Goal: Understand process/instructions: Learn about a topic

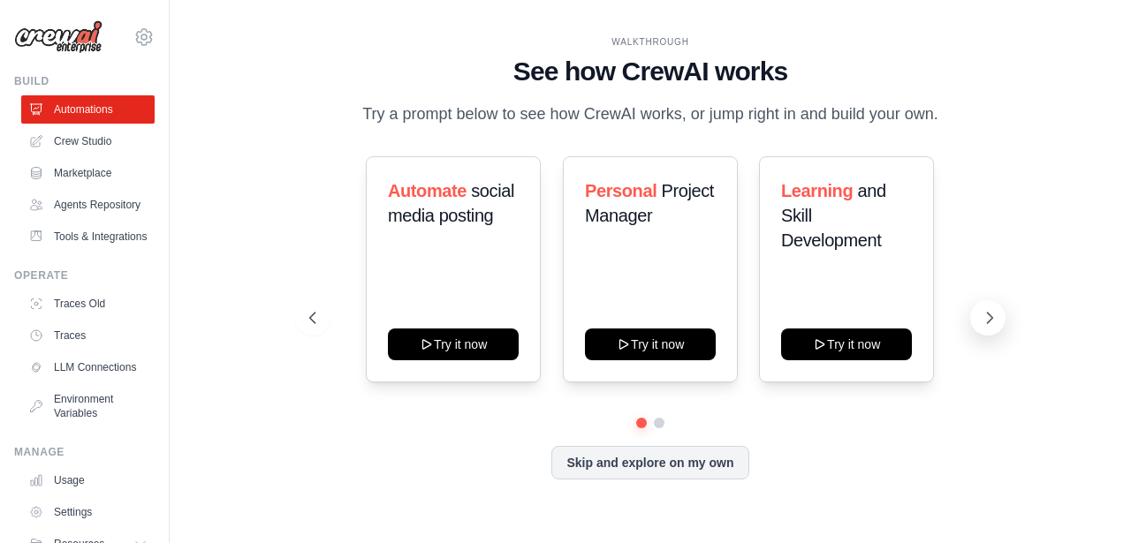
click at [977, 311] on button at bounding box center [987, 317] width 35 height 35
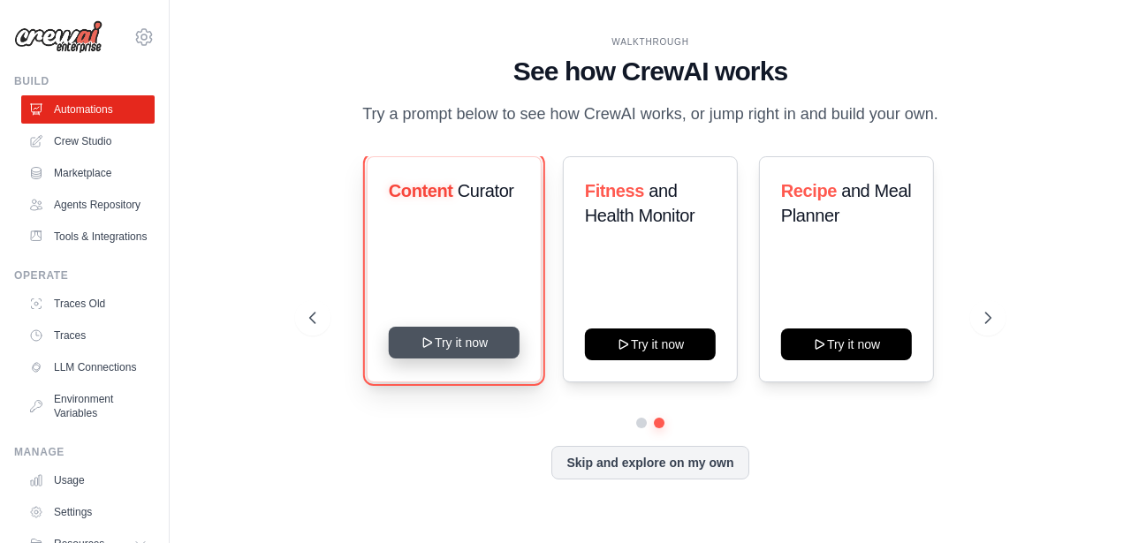
click at [447, 337] on button "Try it now" at bounding box center [453, 343] width 131 height 32
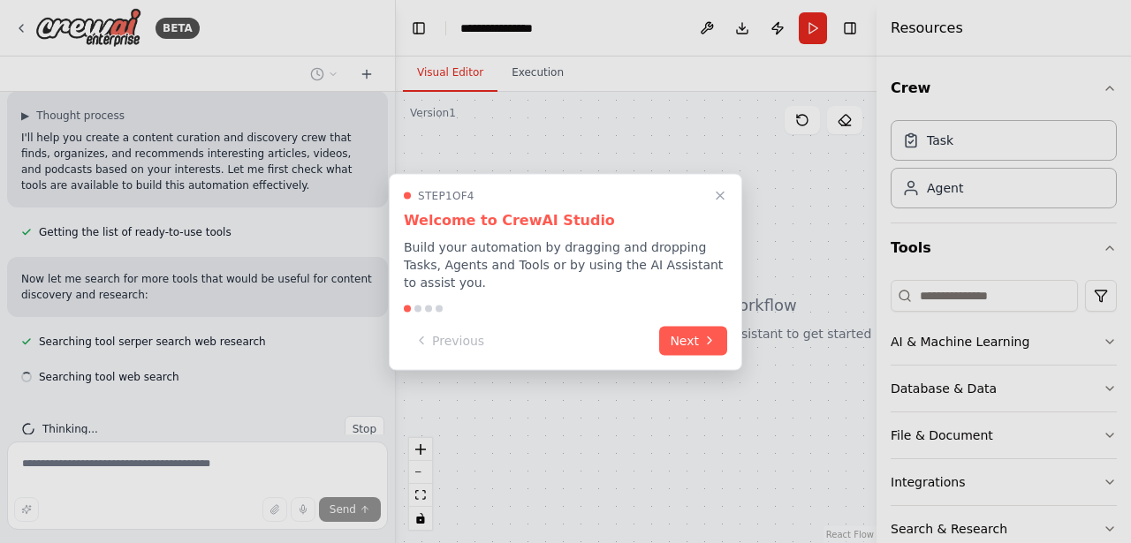
scroll to position [306, 0]
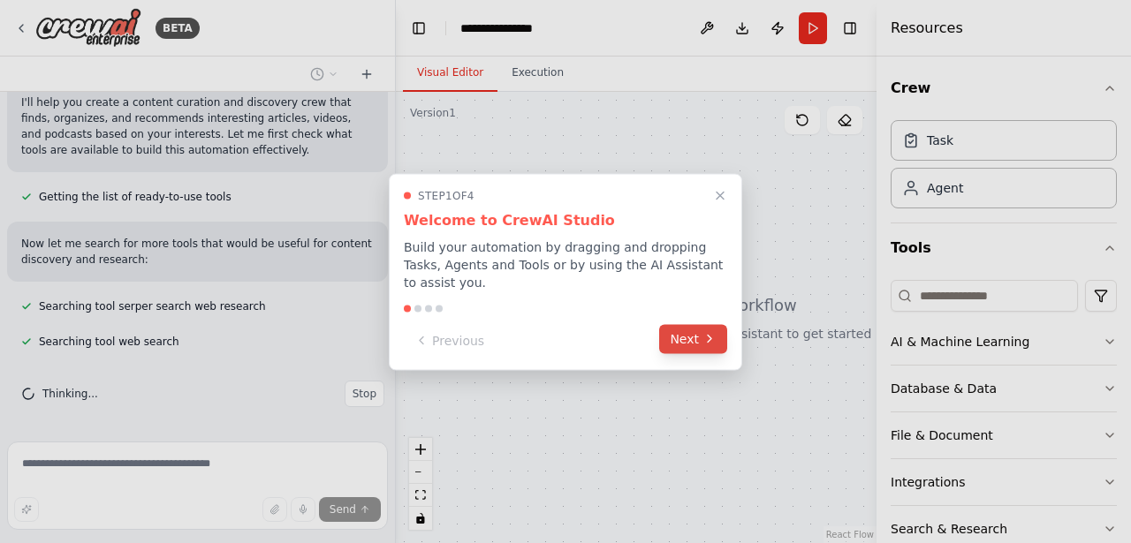
click at [697, 351] on button "Next" at bounding box center [693, 338] width 68 height 29
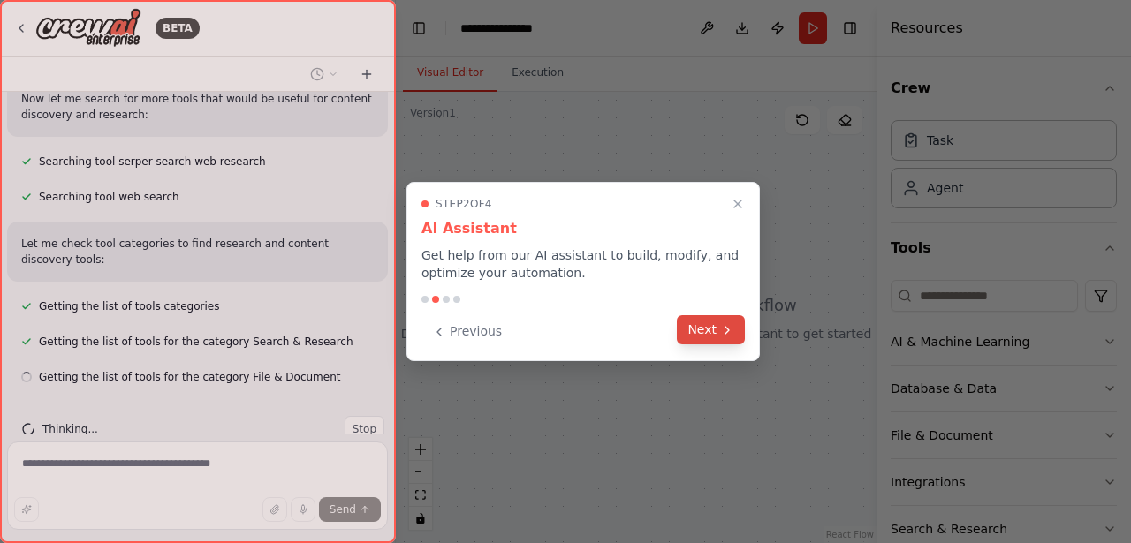
scroll to position [487, 0]
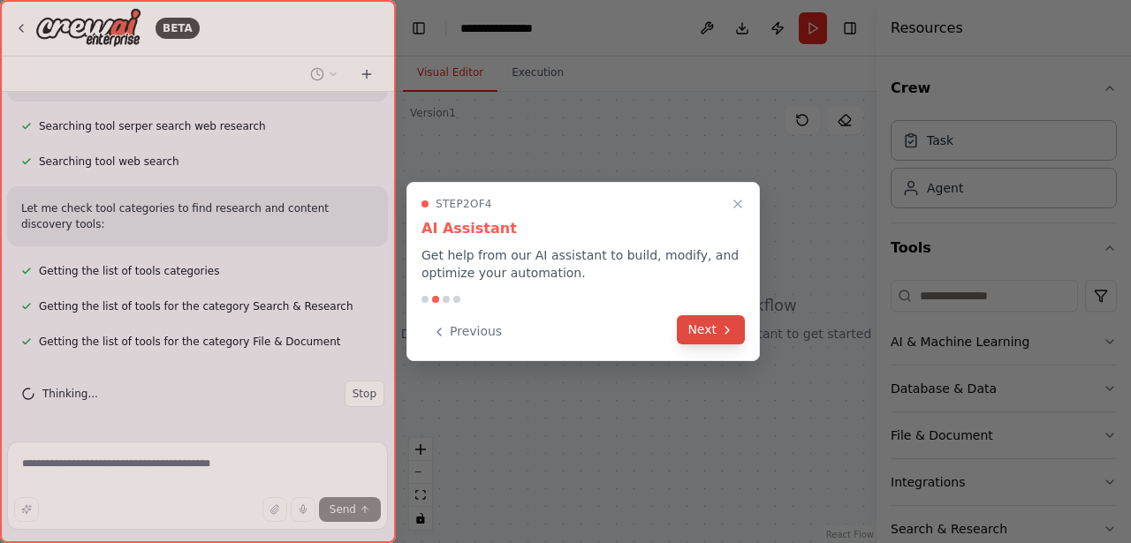
click at [707, 333] on button "Next" at bounding box center [711, 329] width 68 height 29
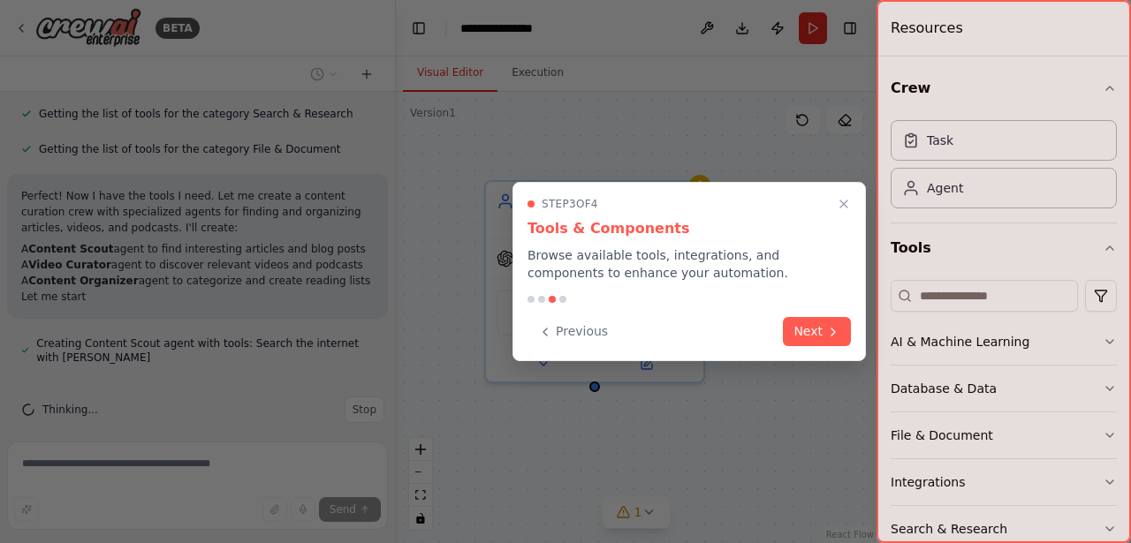
scroll to position [695, 0]
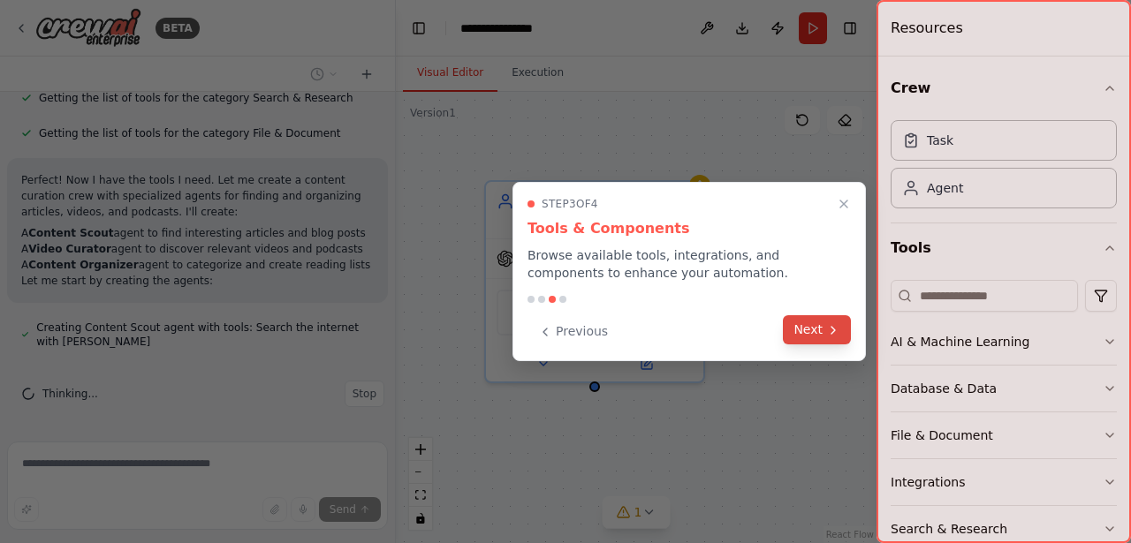
click at [808, 337] on button "Next" at bounding box center [817, 329] width 68 height 29
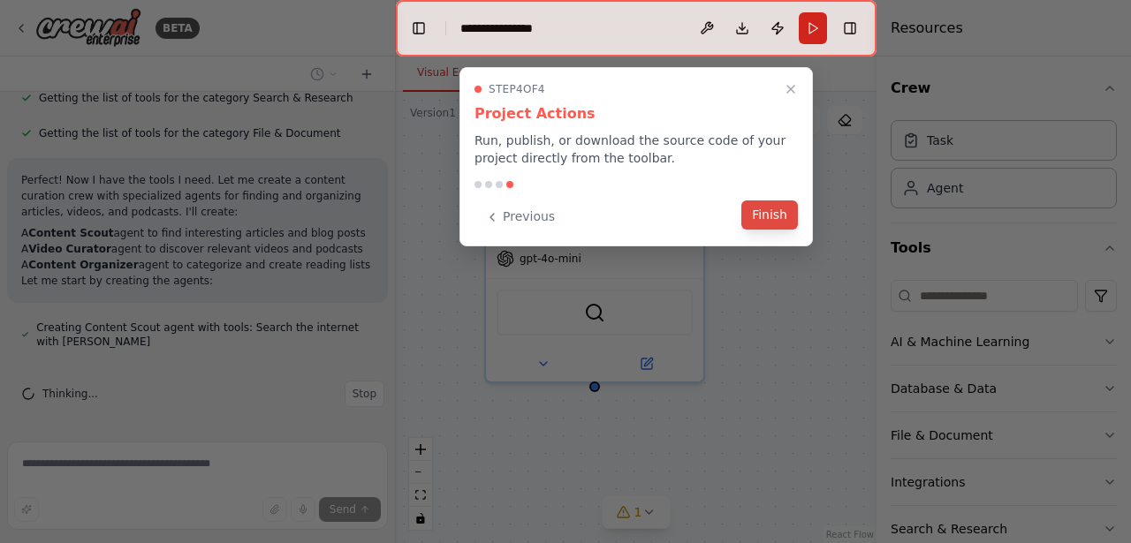
click at [767, 220] on button "Finish" at bounding box center [769, 215] width 57 height 29
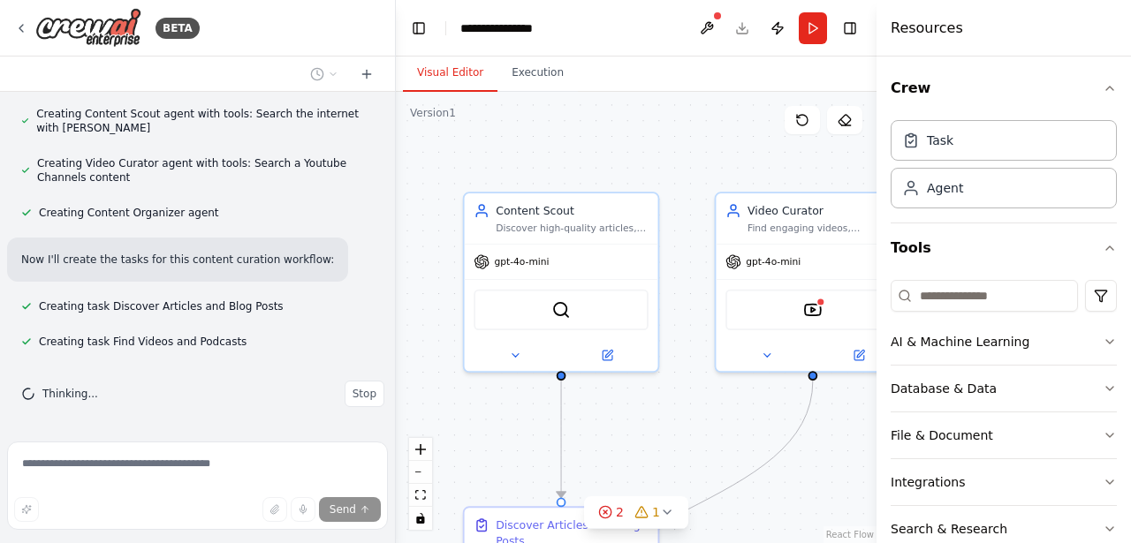
scroll to position [944, 0]
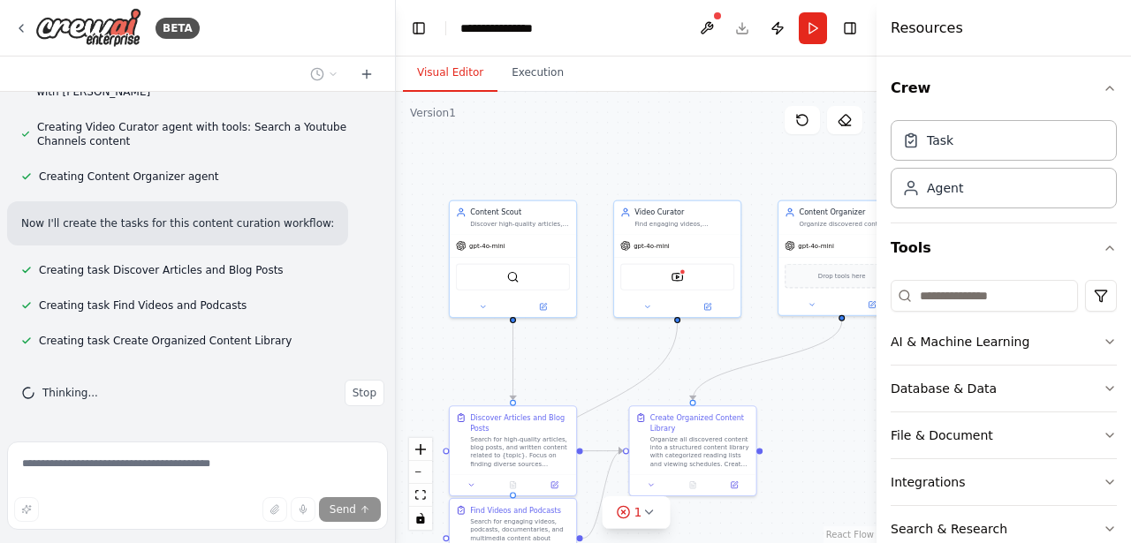
drag, startPoint x: 652, startPoint y: 230, endPoint x: 554, endPoint y: 163, distance: 118.3
click at [554, 163] on div ".deletable-edge-delete-btn { width: 20px; height: 20px; border: 0px solid #ffff…" at bounding box center [636, 317] width 480 height 451
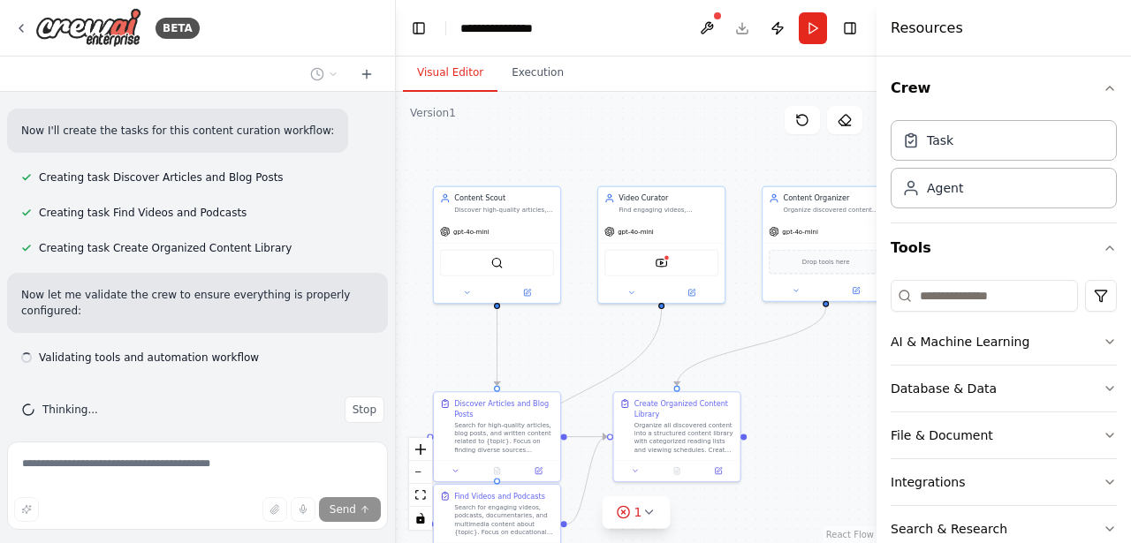
scroll to position [1054, 0]
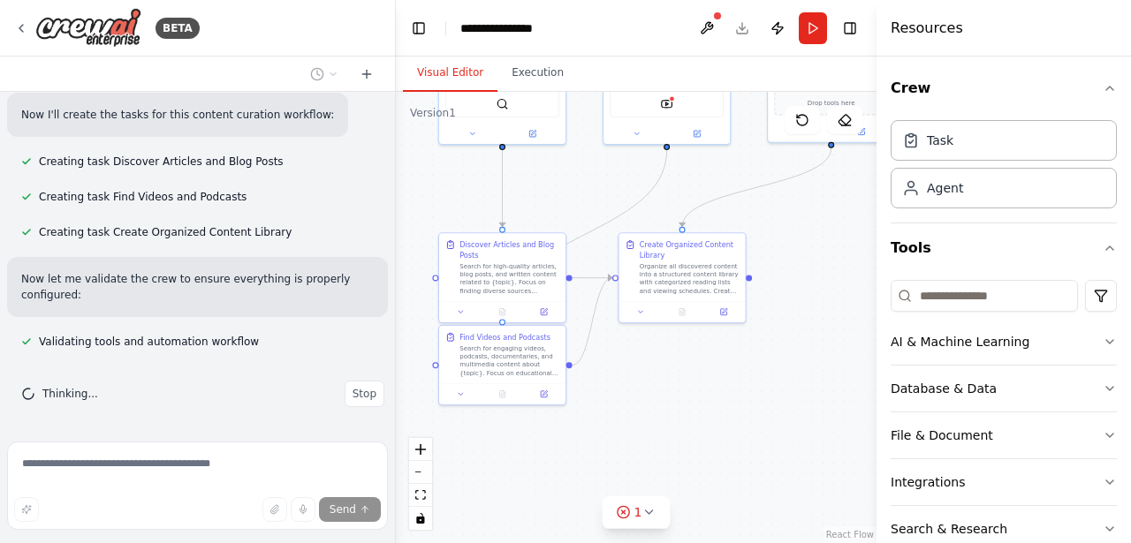
drag, startPoint x: 793, startPoint y: 425, endPoint x: 807, endPoint y: 254, distance: 171.1
click at [807, 254] on div ".deletable-edge-delete-btn { width: 20px; height: 20px; border: 0px solid #ffff…" at bounding box center [636, 317] width 480 height 451
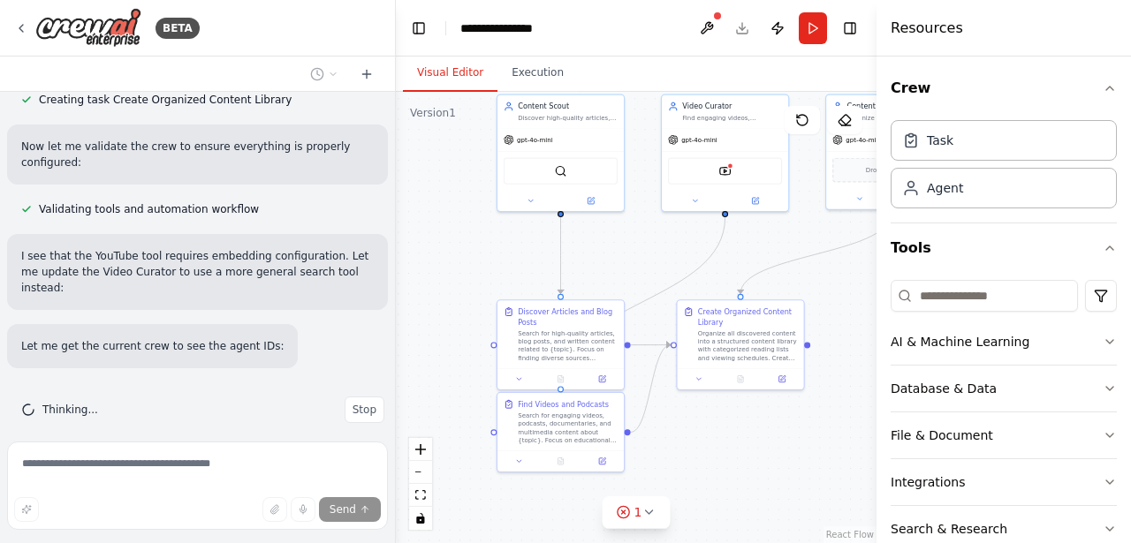
scroll to position [1222, 0]
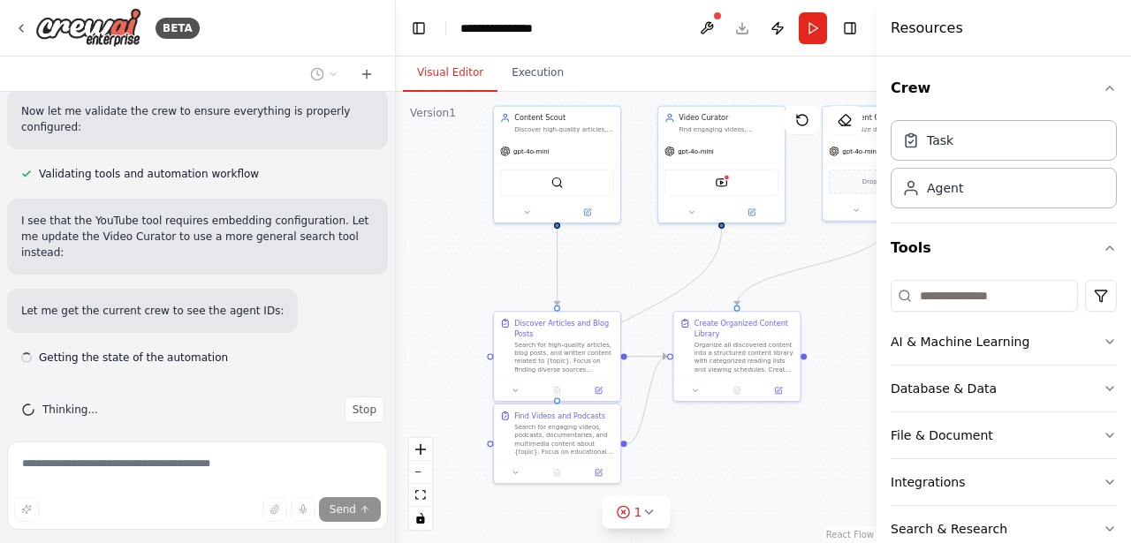
drag, startPoint x: 715, startPoint y: 363, endPoint x: 761, endPoint y: 451, distance: 99.6
click at [762, 453] on div ".deletable-edge-delete-btn { width: 20px; height: 20px; border: 0px solid #ffff…" at bounding box center [636, 317] width 480 height 451
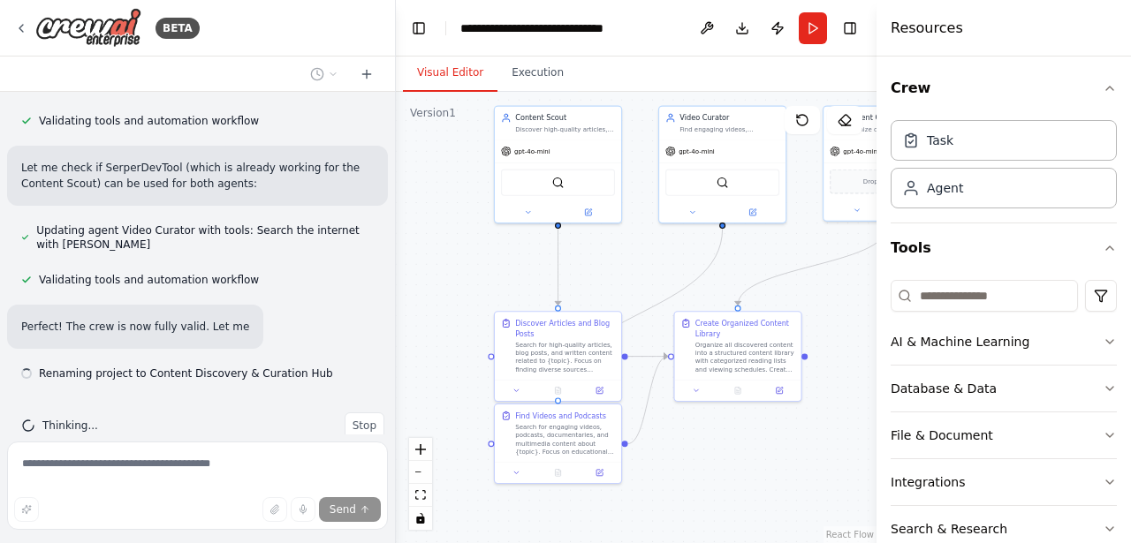
scroll to position [1852, 0]
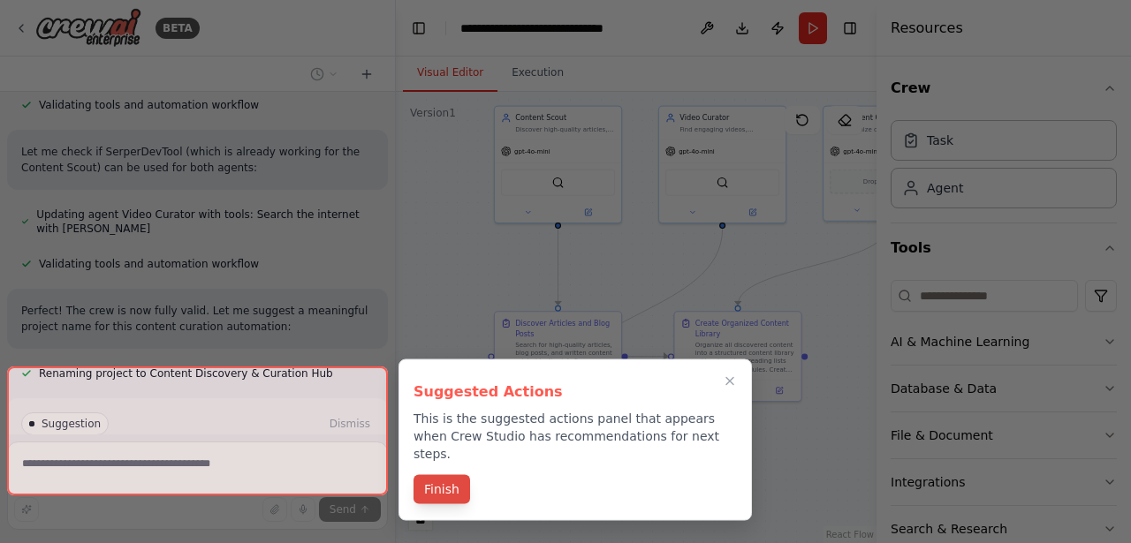
click at [453, 476] on button "Finish" at bounding box center [441, 489] width 57 height 29
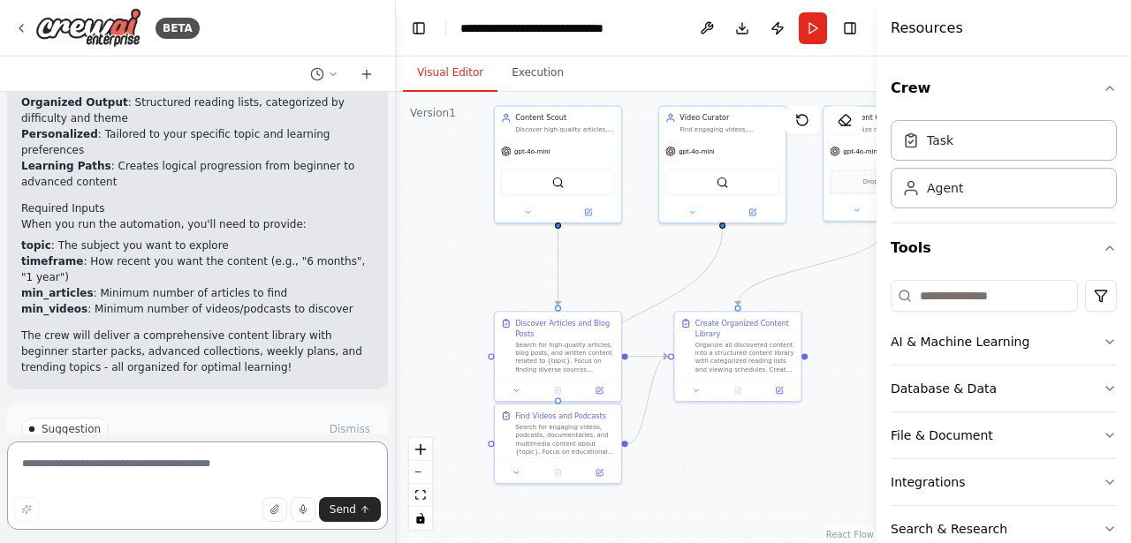
scroll to position [2531, 0]
